Goal: Information Seeking & Learning: Check status

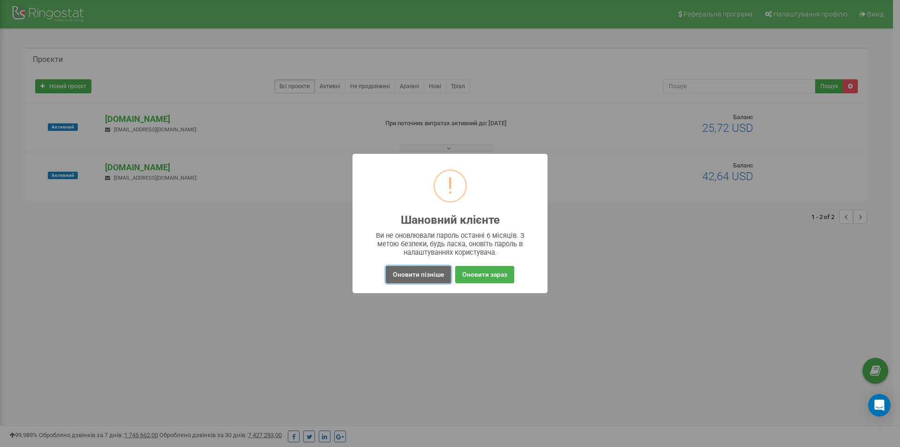
click at [424, 277] on button "Оновити пізніше" at bounding box center [418, 274] width 65 height 17
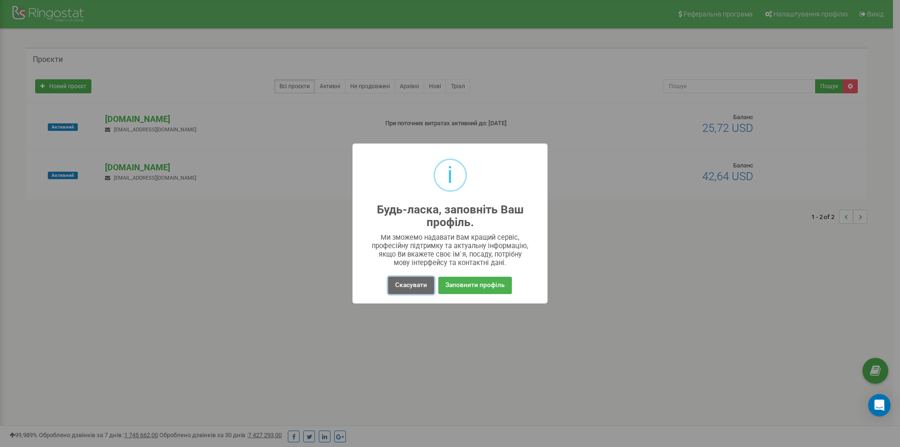
click at [421, 280] on button "Скасувати" at bounding box center [411, 285] width 46 height 17
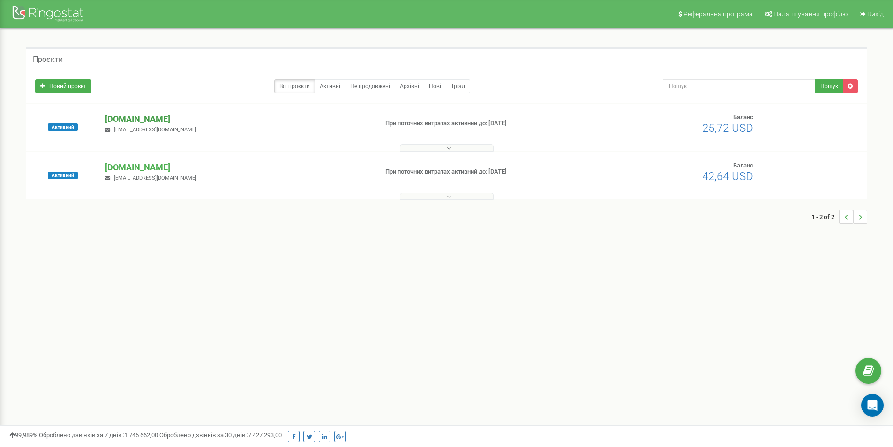
click at [157, 118] on p "[DOMAIN_NAME]" at bounding box center [237, 119] width 265 height 12
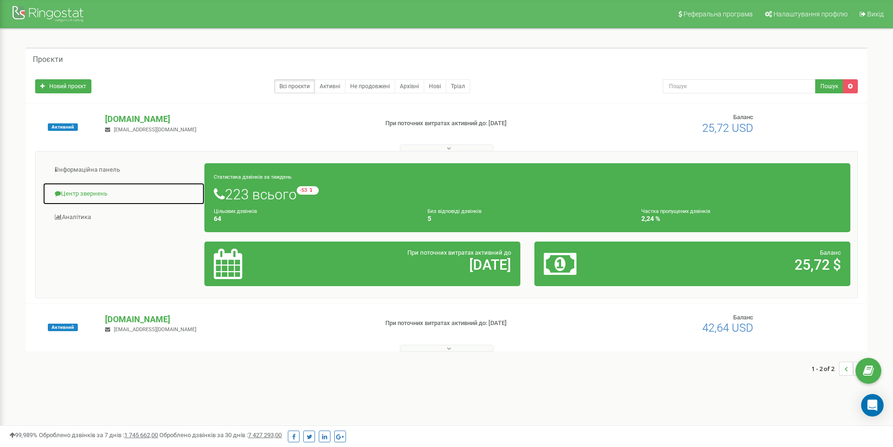
click at [83, 196] on link "Центр звернень" at bounding box center [124, 193] width 162 height 23
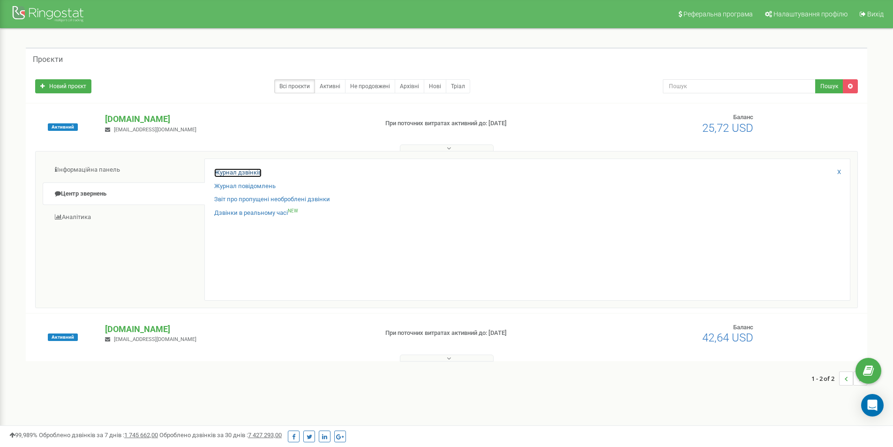
click at [240, 173] on link "Журнал дзвінків" at bounding box center [237, 172] width 47 height 9
click at [706, 90] on input "text" at bounding box center [739, 86] width 153 height 14
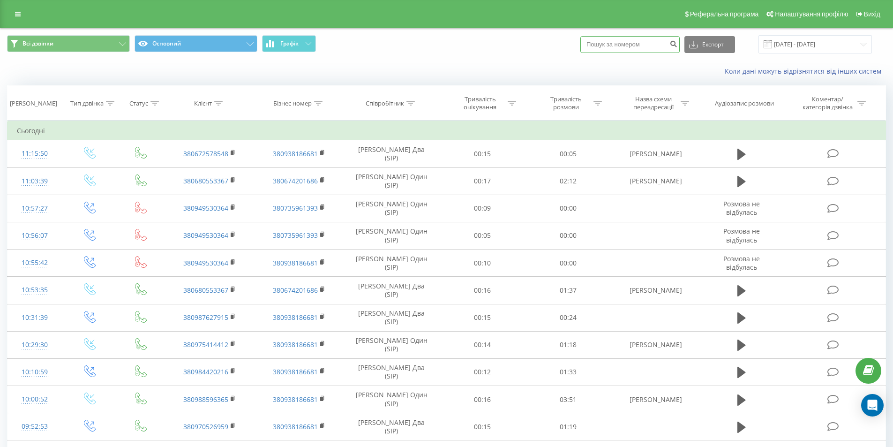
click at [636, 45] on input at bounding box center [630, 44] width 99 height 17
paste input "+380502159814"
click at [600, 43] on input "+380502159814" at bounding box center [630, 44] width 99 height 17
type input "380502159814"
click at [678, 44] on icon "submit" at bounding box center [674, 43] width 8 height 6
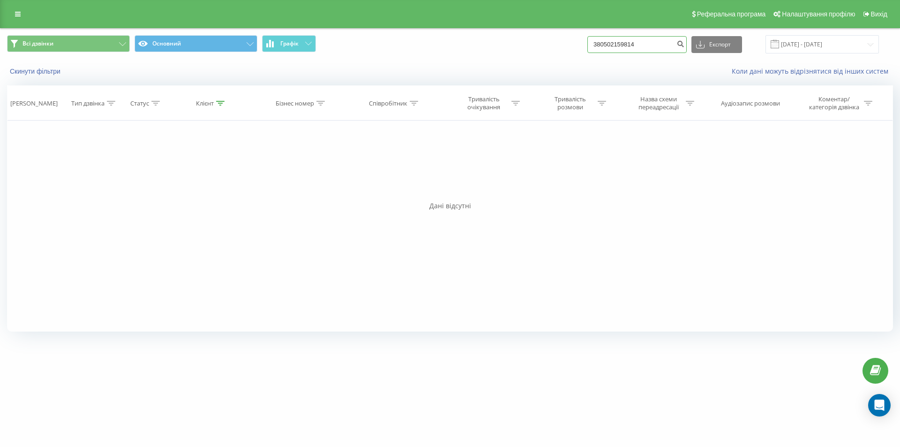
click at [609, 43] on input "380502159814" at bounding box center [637, 44] width 99 height 17
type input "0502159814"
click at [685, 41] on icon "submit" at bounding box center [681, 43] width 8 height 6
